Goal: Task Accomplishment & Management: Complete application form

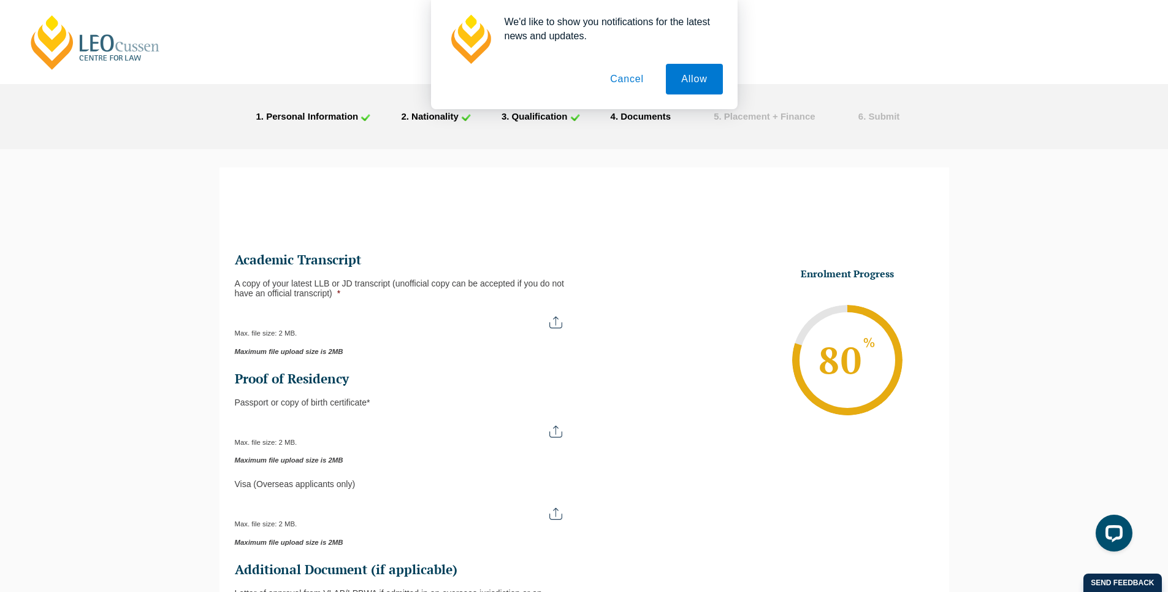
click at [554, 321] on input "A copy of your latest LLB or JD transcript (unofficial copy can be accepted if …" at bounding box center [405, 317] width 340 height 21
type input "C:\fakepath\Transcript Sept 2025.pdf"
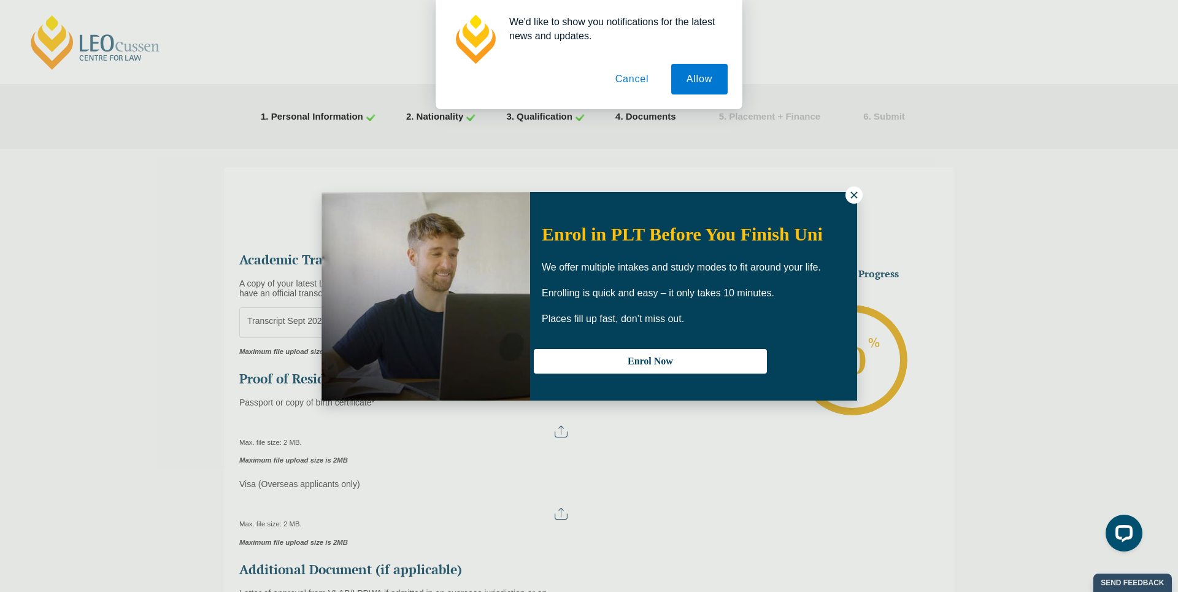
click at [852, 196] on icon at bounding box center [853, 194] width 7 height 7
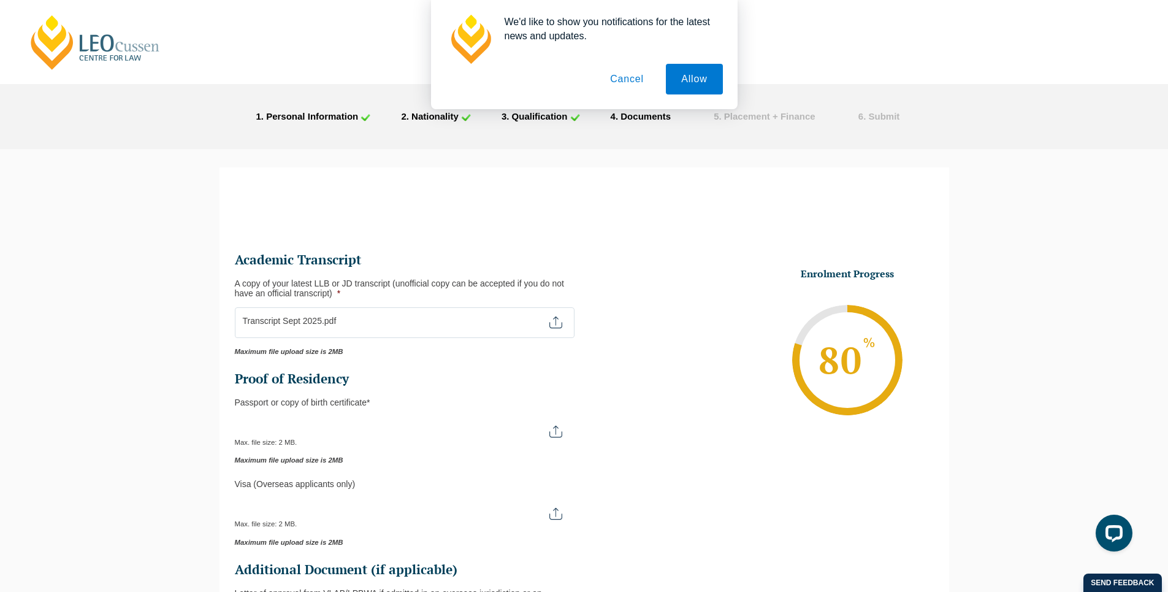
click at [637, 76] on button "Cancel" at bounding box center [627, 79] width 64 height 31
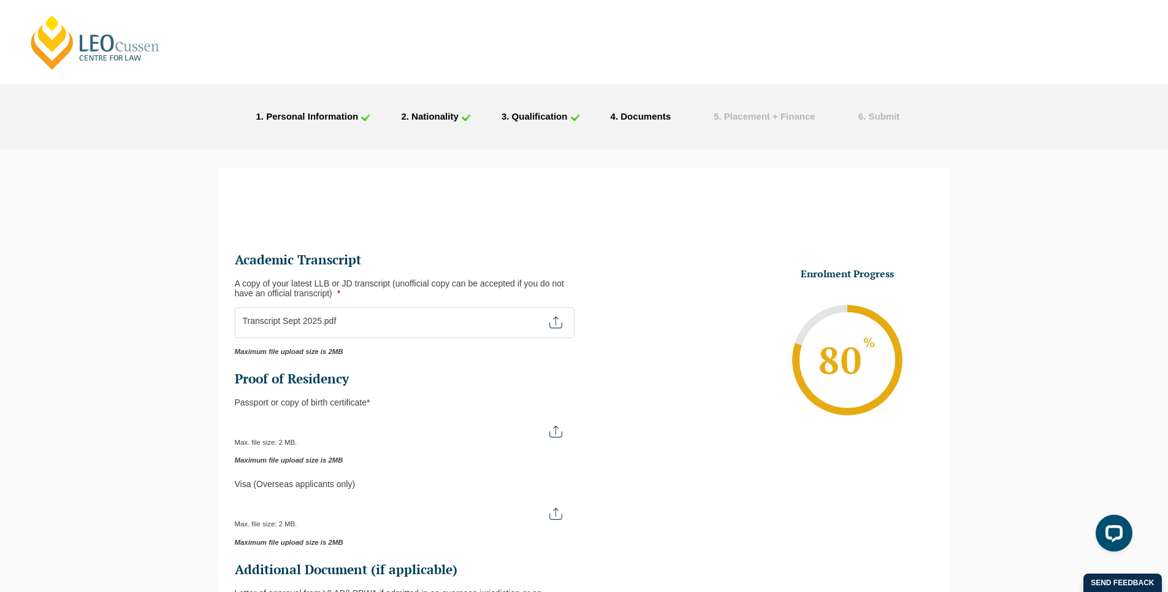
click at [569, 428] on input "Passport or Copy of Birth Certificate *" at bounding box center [405, 426] width 340 height 21
type input "C:\fakepath\IMG_4589.JPG"
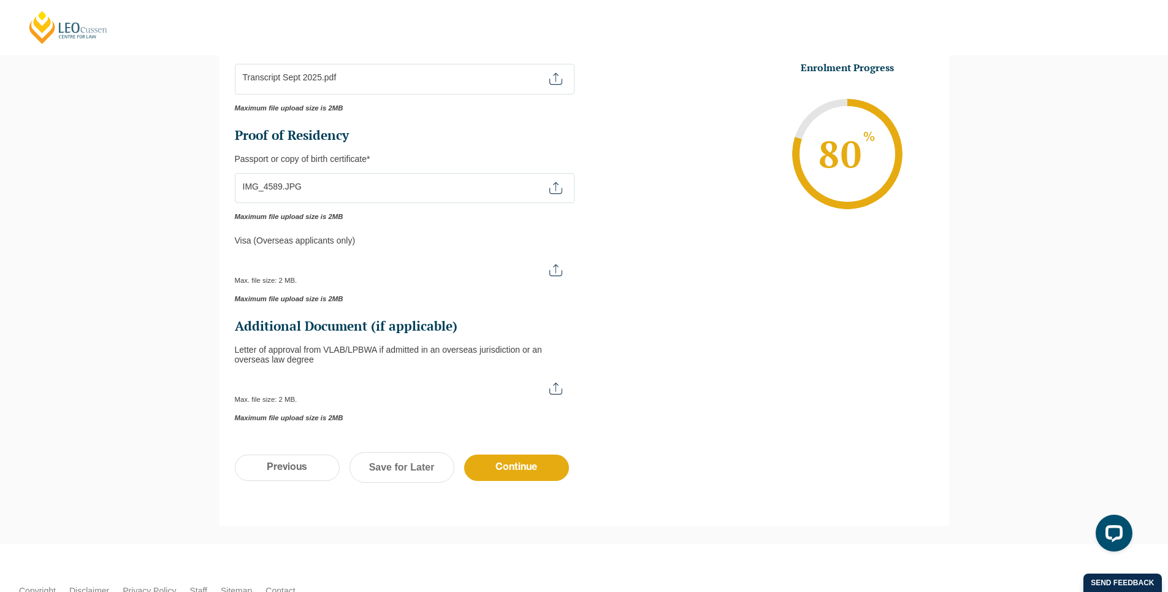
scroll to position [245, 0]
click at [509, 467] on input "Continue" at bounding box center [516, 466] width 105 height 26
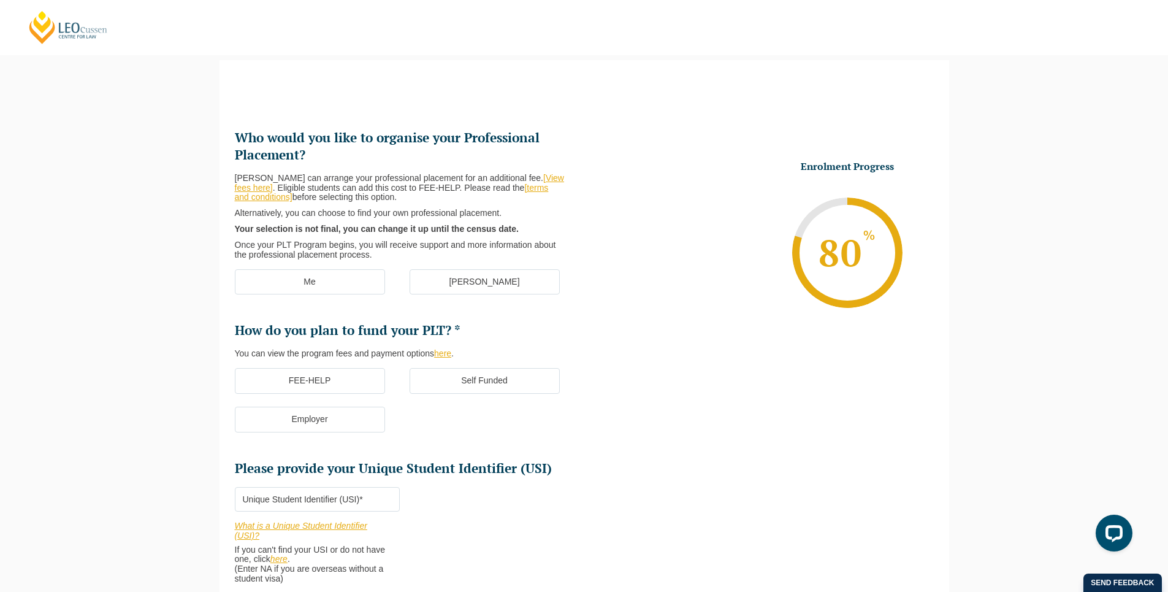
scroll to position [106, 0]
click at [315, 280] on label "Me" at bounding box center [310, 283] width 150 height 26
click at [0, 0] on input "Me" at bounding box center [0, 0] width 0 height 0
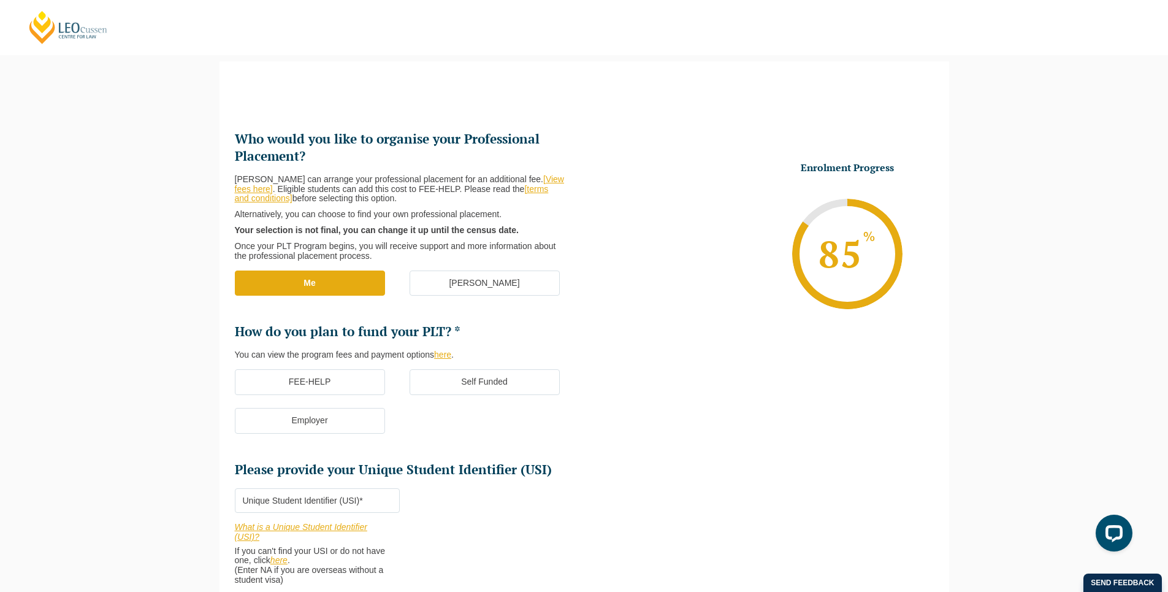
click at [329, 379] on label "FEE-HELP" at bounding box center [310, 382] width 150 height 26
click at [0, 0] on input "FEE-HELP" at bounding box center [0, 0] width 0 height 0
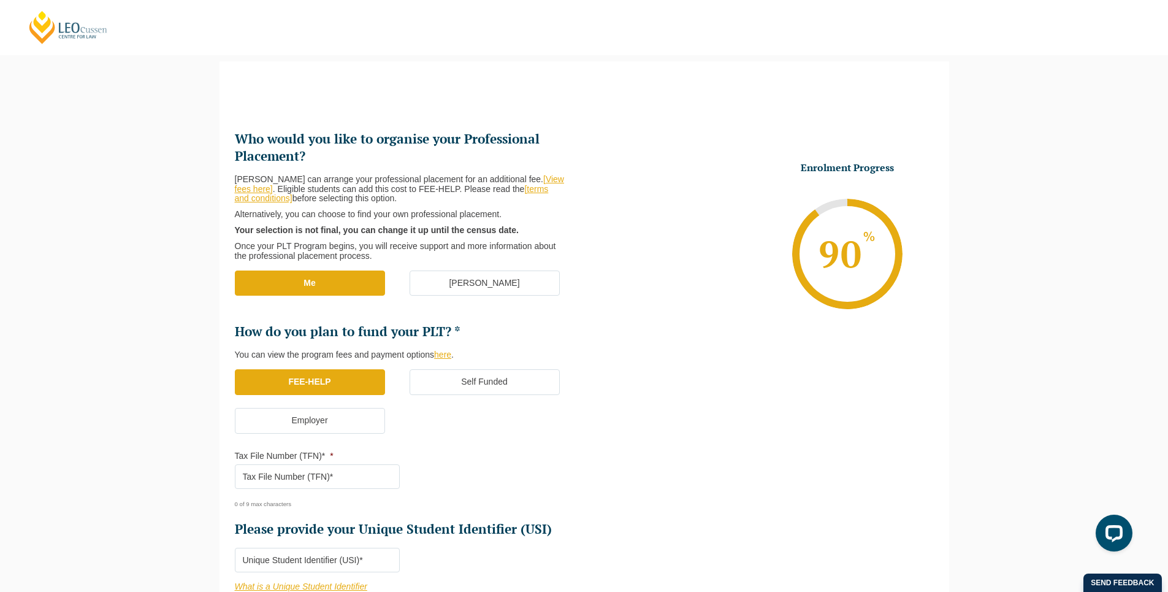
scroll to position [167, 0]
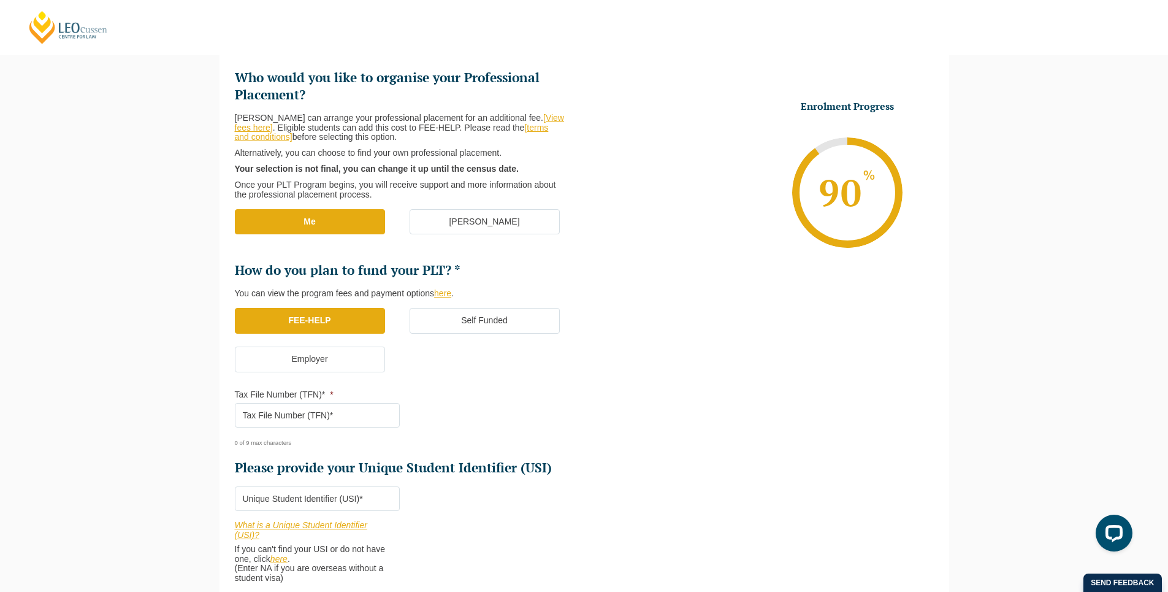
click at [341, 418] on input "Tax File Number (TFN)* *" at bounding box center [317, 415] width 165 height 25
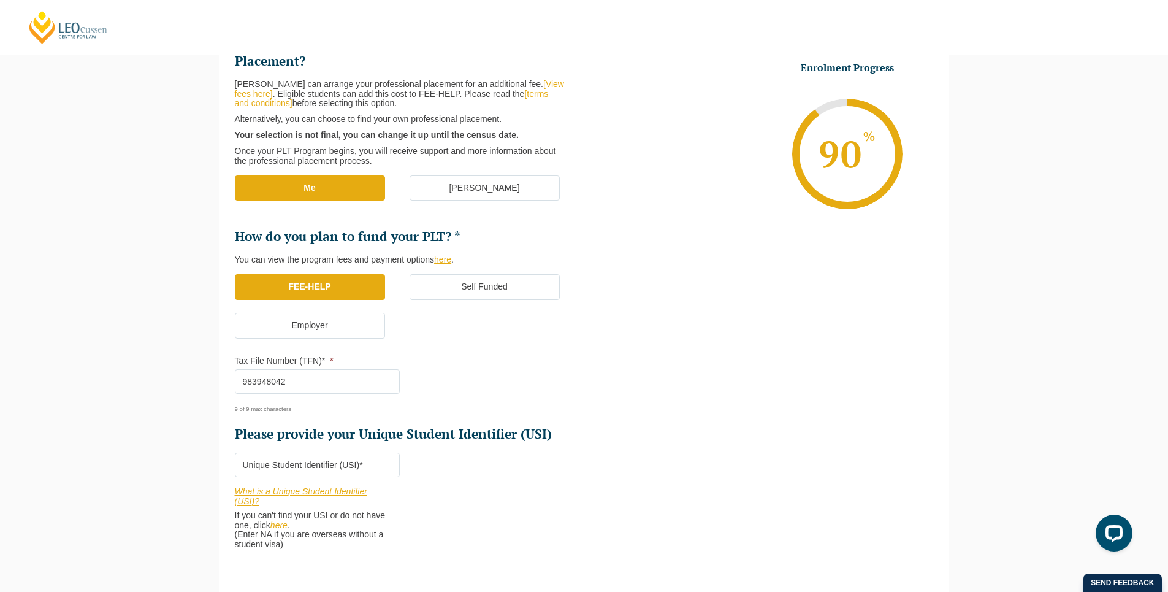
scroll to position [229, 0]
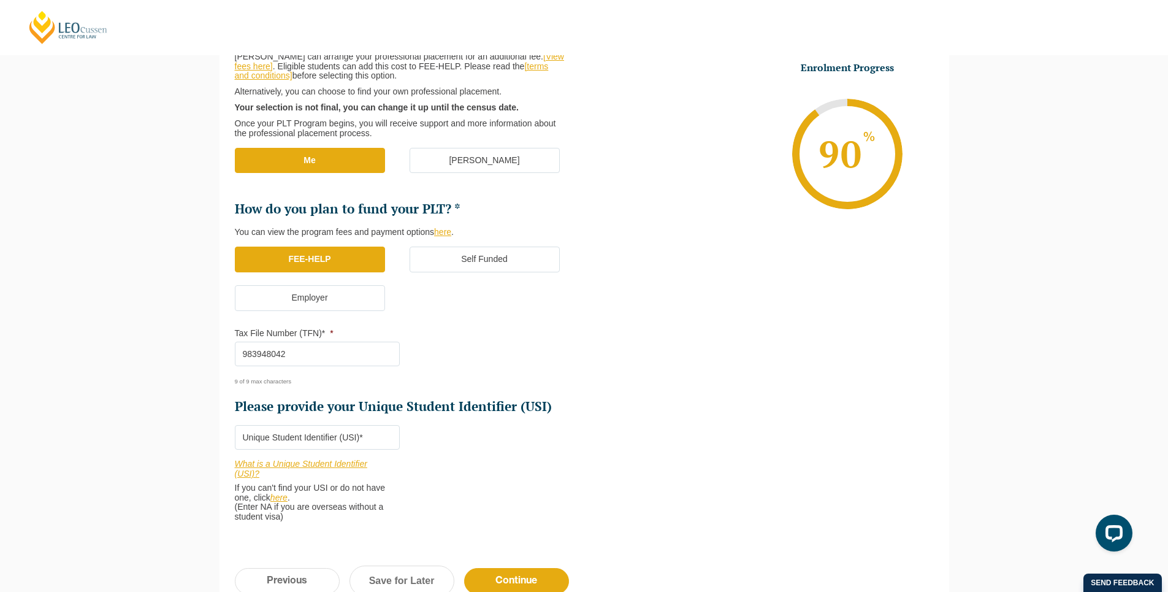
type input "983948042"
click at [326, 440] on input "Please provide your Unique Student Identifier (USI) *" at bounding box center [317, 437] width 165 height 25
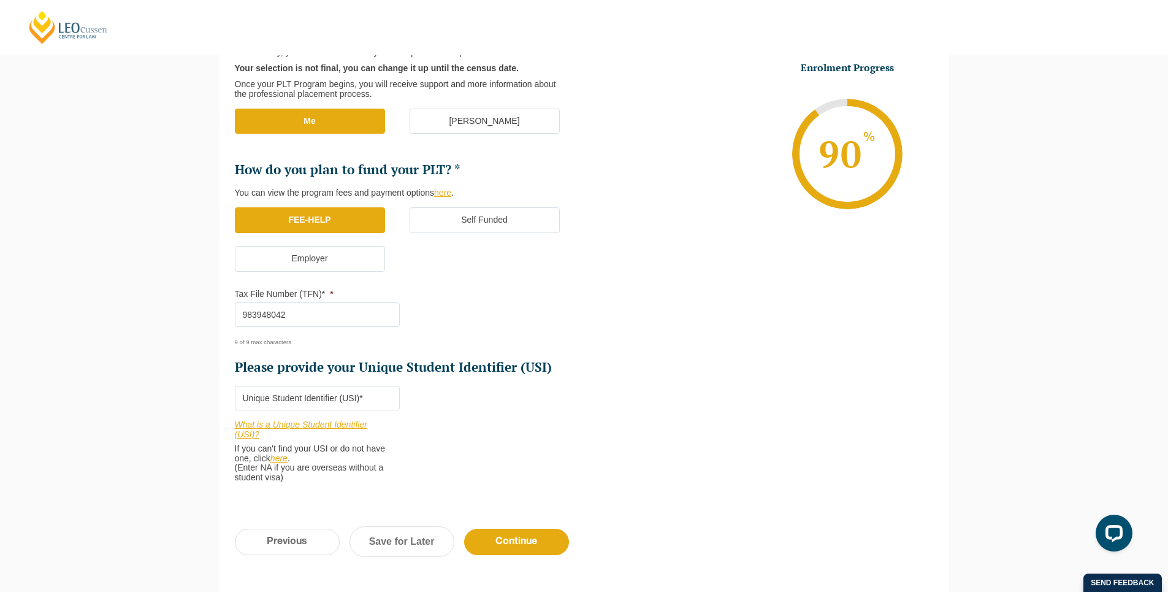
scroll to position [290, 0]
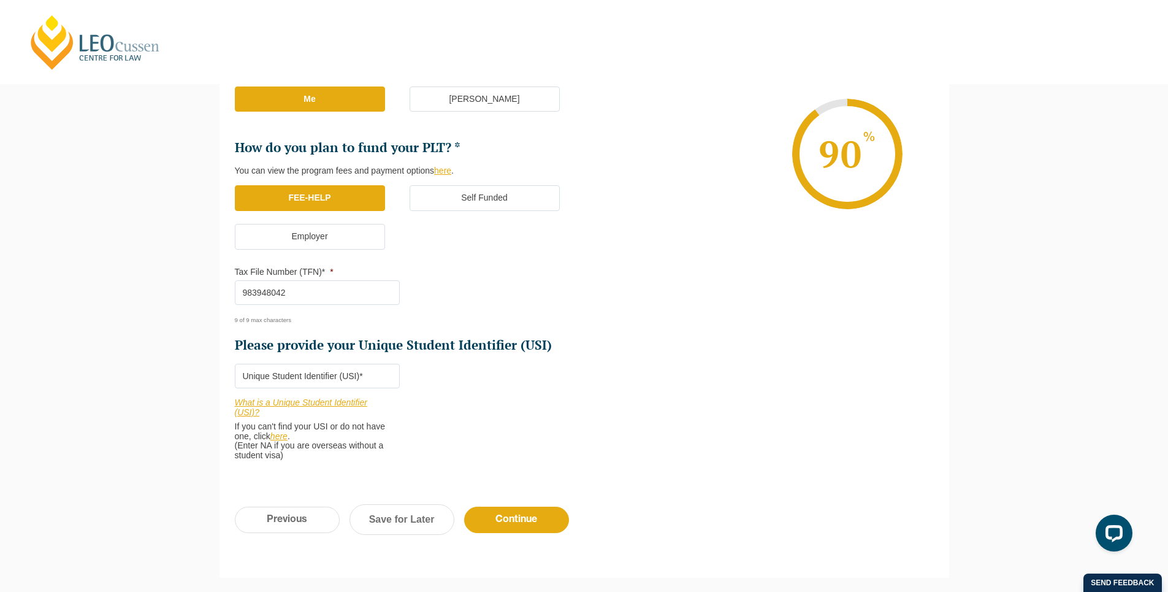
click at [281, 378] on input "Please provide your Unique Student Identifier (USI) *" at bounding box center [317, 376] width 165 height 25
type input "UMLG5VS5FQ"
click at [505, 521] on input "Continue" at bounding box center [516, 520] width 105 height 26
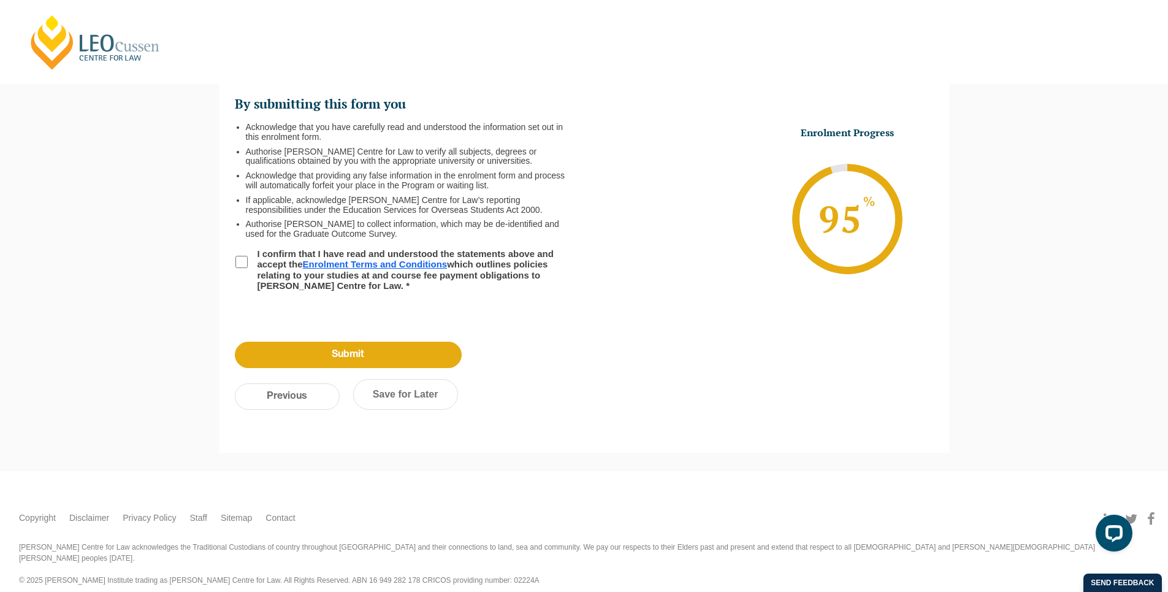
scroll to position [106, 0]
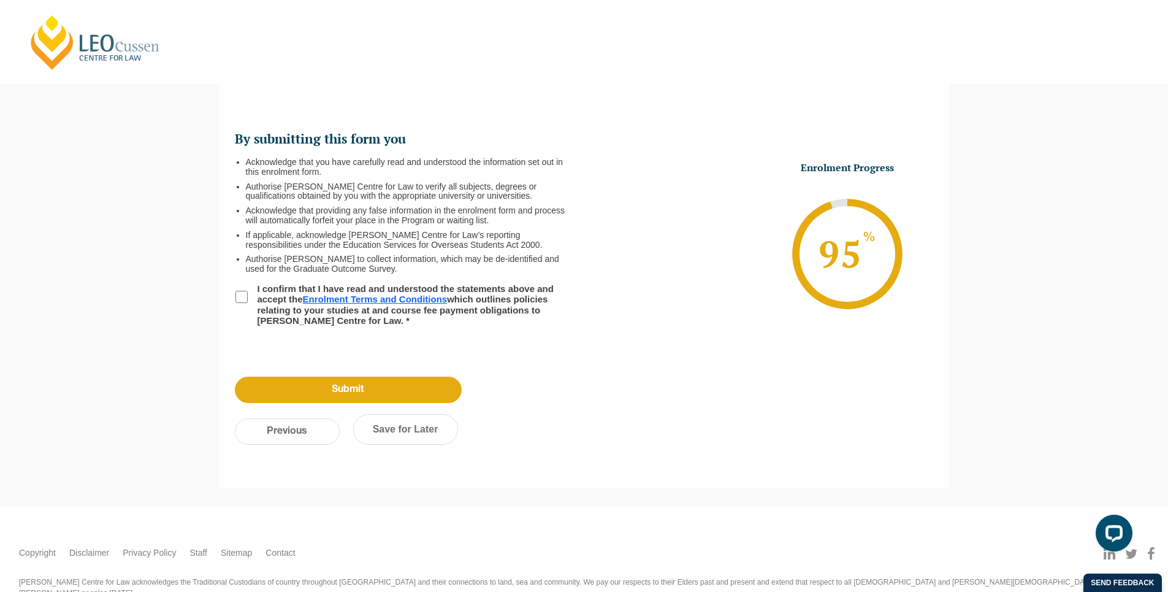
click at [241, 296] on input "I confirm that I have read and understood the statements above and accept the E…" at bounding box center [242, 297] width 12 height 12
checkbox input "true"
click at [358, 388] on input "Submit" at bounding box center [348, 390] width 227 height 26
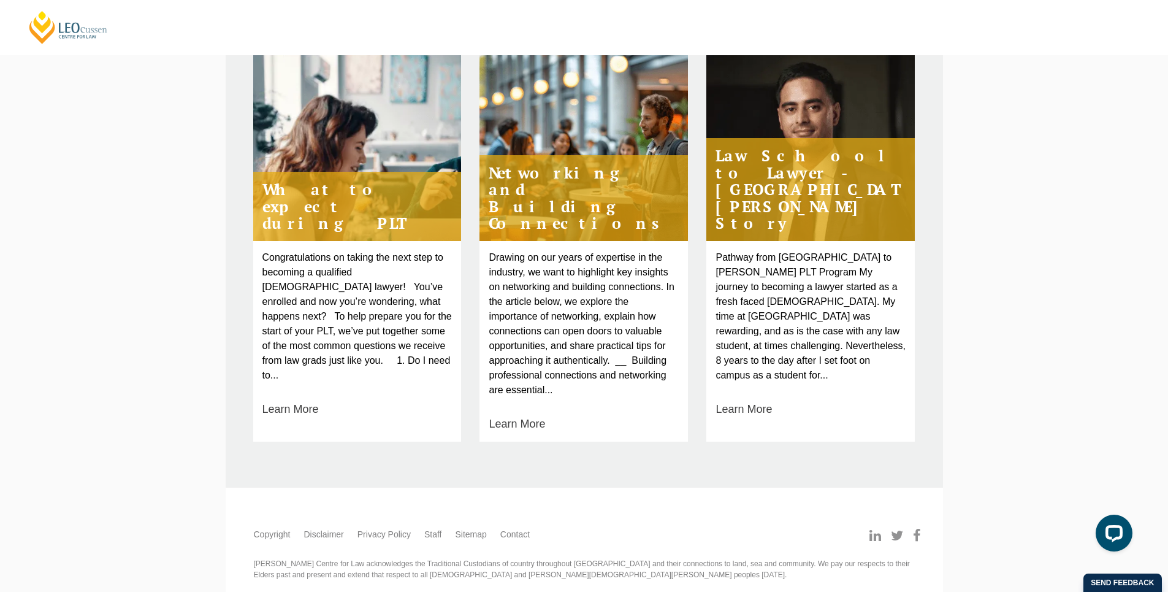
scroll to position [120, 0]
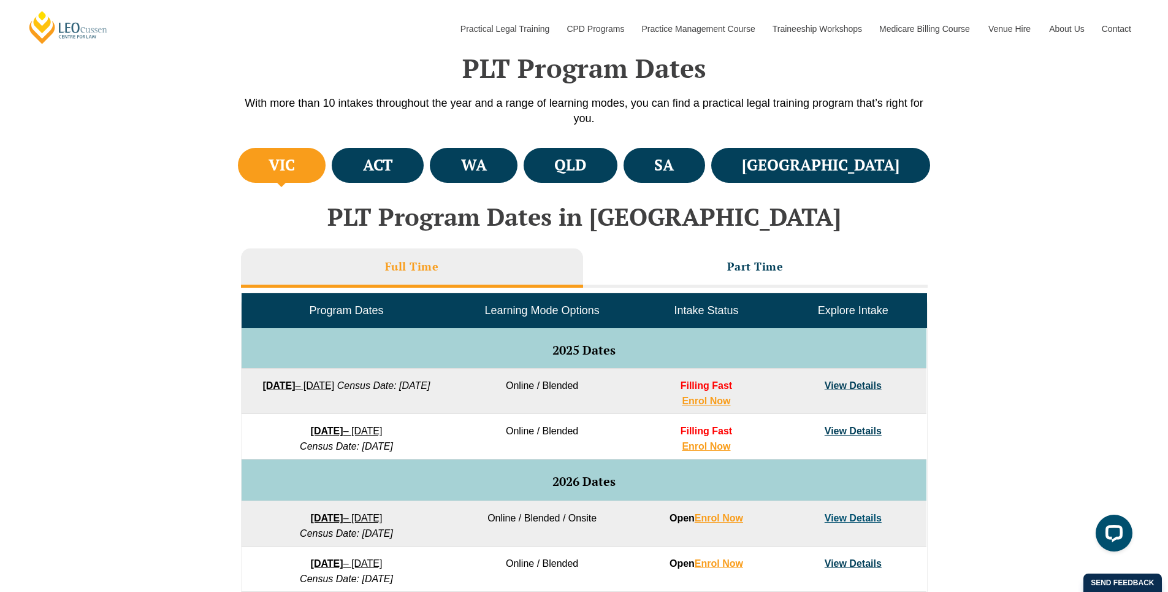
click at [840, 385] on link "View Details" at bounding box center [853, 385] width 57 height 10
